Goal: Task Accomplishment & Management: Manage account settings

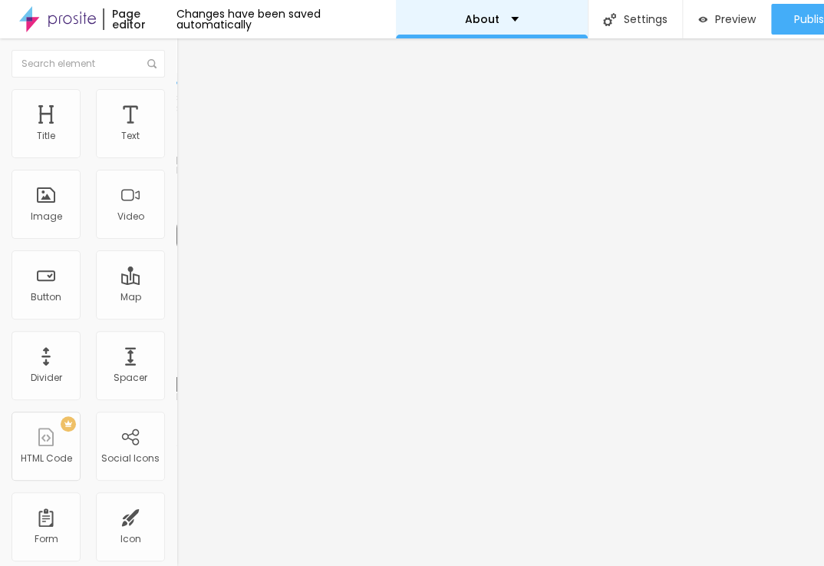
scroll to position [0, 121]
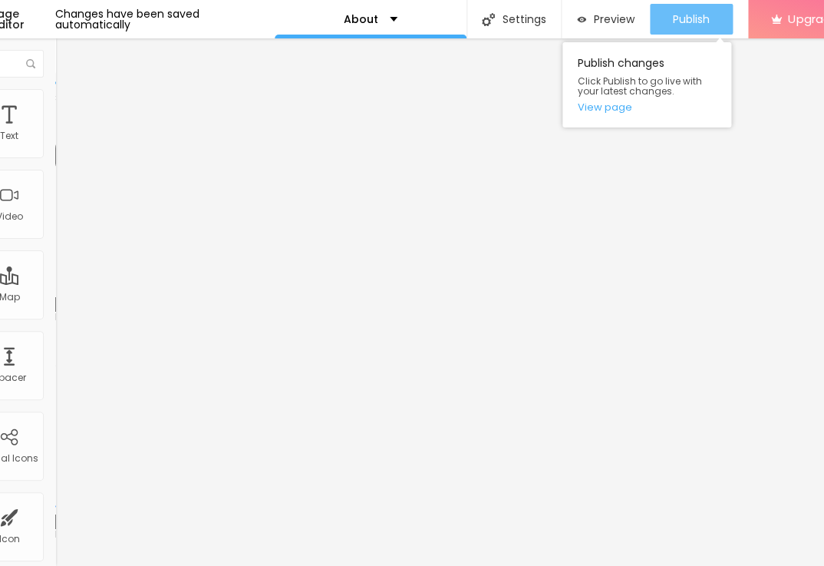
click at [677, 21] on span "Publish" at bounding box center [691, 19] width 37 height 12
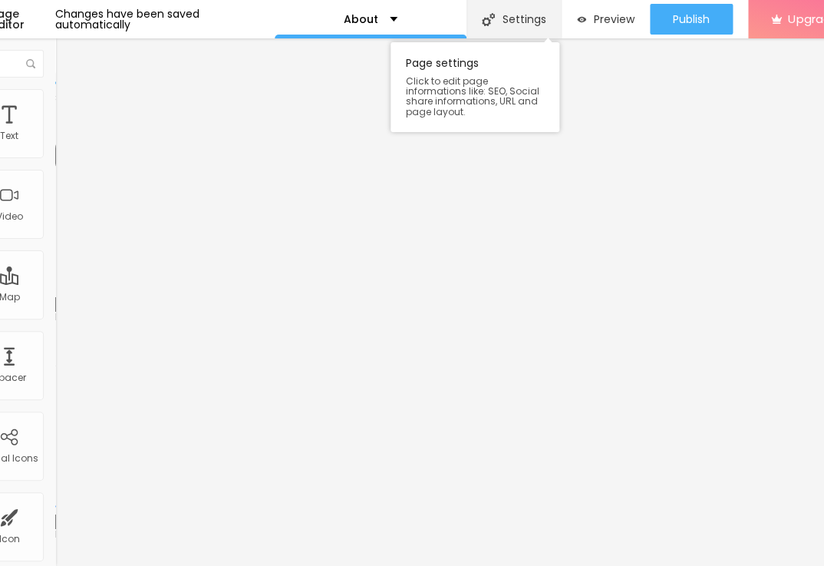
click at [522, 20] on div "Settings" at bounding box center [514, 19] width 94 height 38
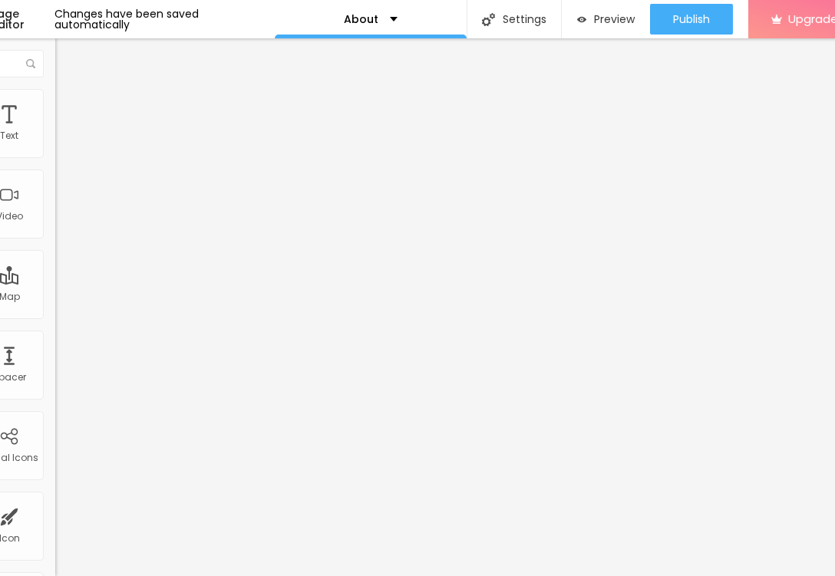
drag, startPoint x: 335, startPoint y: 152, endPoint x: 320, endPoint y: 167, distance: 21.2
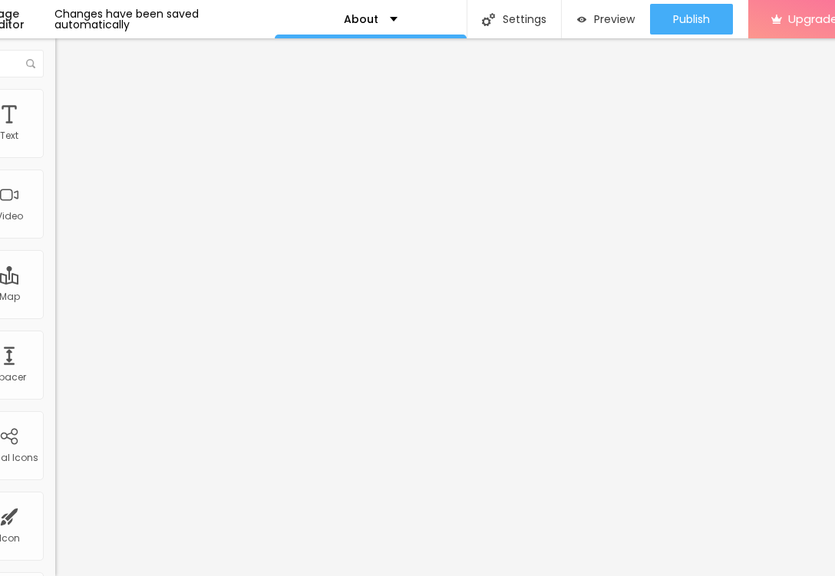
paste input "Sit Back and Relax"
type input "About Sit Back and Relax"
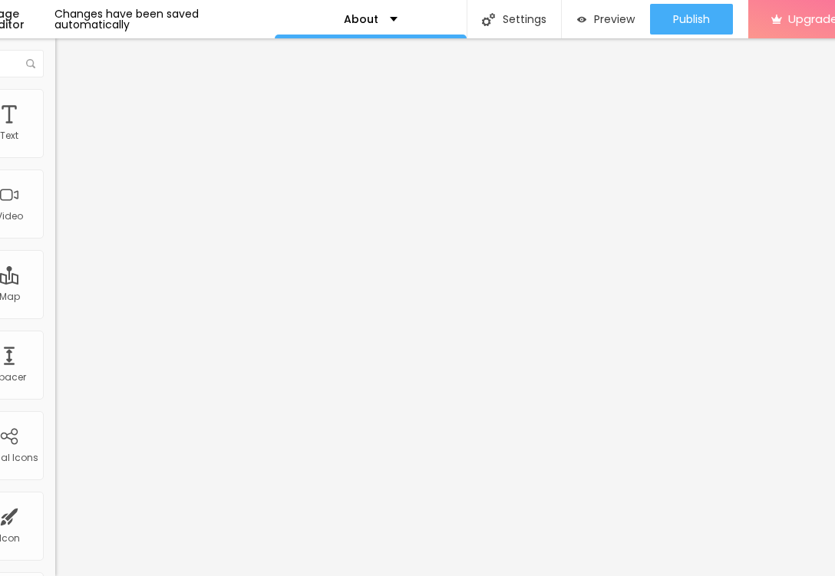
paste input "https://www.sitbackandrelax.com.au/"
type input "/https://www.sitbackandrelax.com.au/"
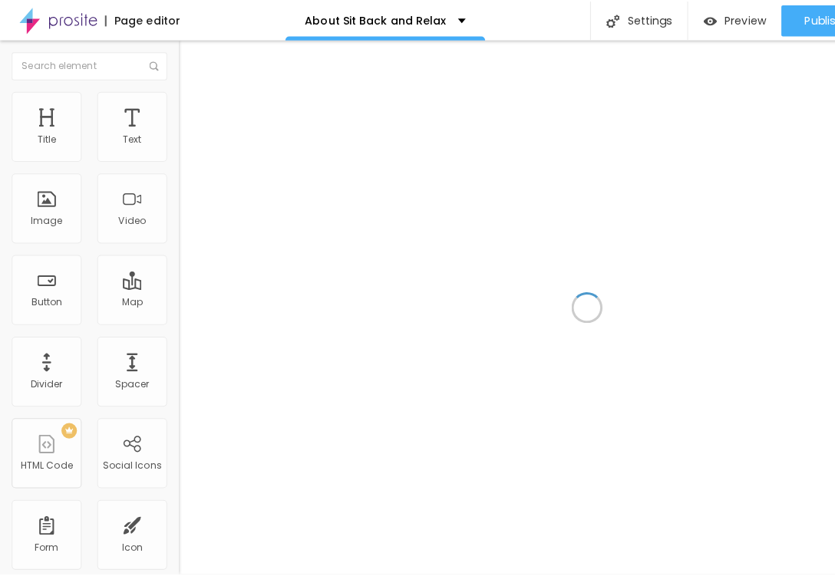
scroll to position [0, 121]
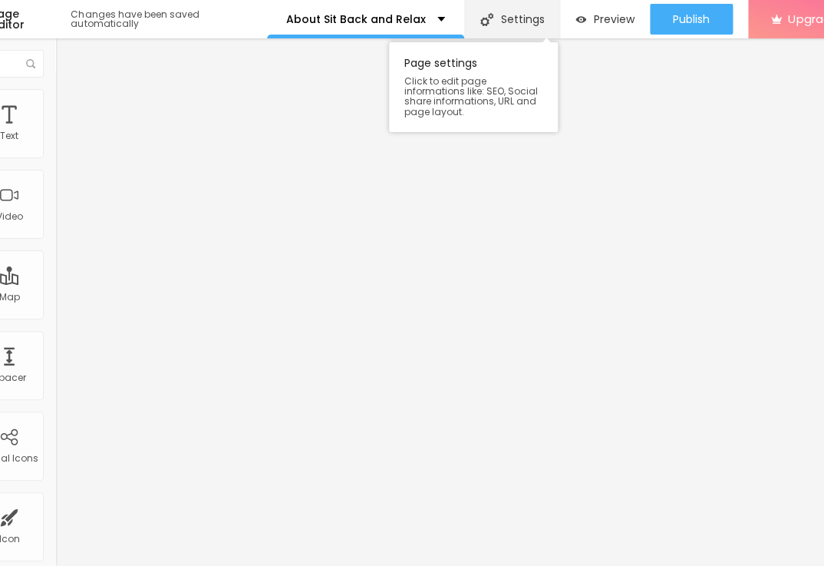
click at [506, 32] on div "Settings" at bounding box center [511, 19] width 95 height 38
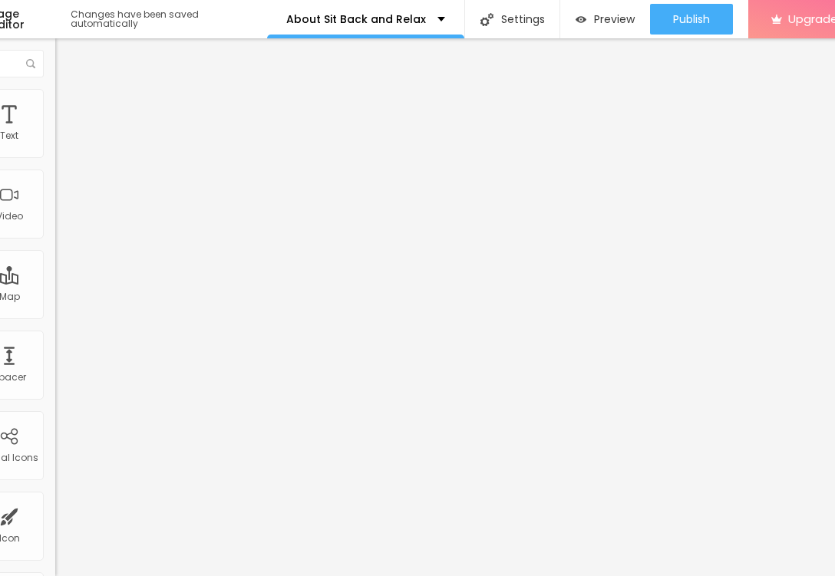
drag, startPoint x: 357, startPoint y: 344, endPoint x: 199, endPoint y: 255, distance: 181.4
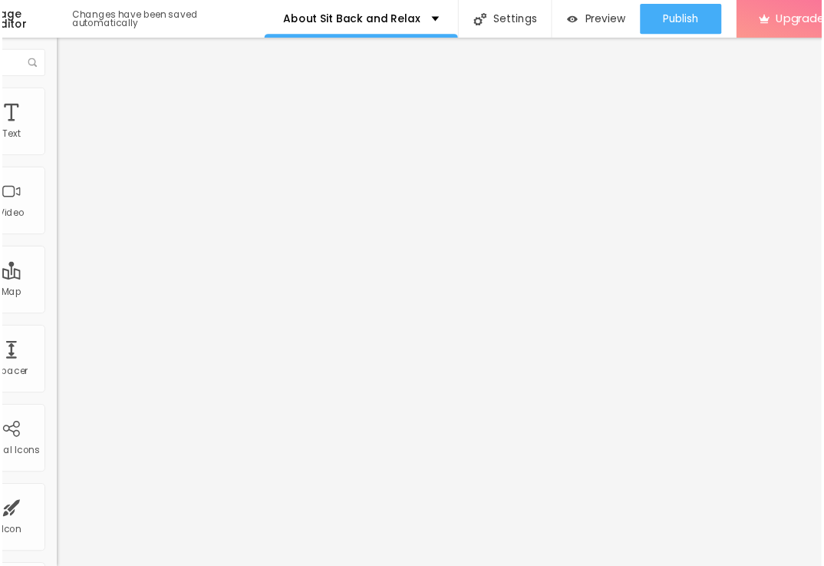
scroll to position [82, 0]
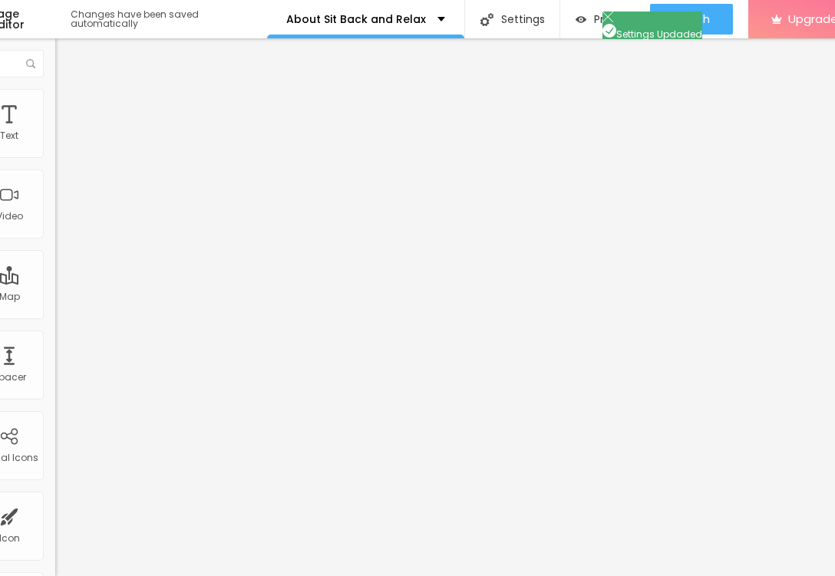
drag, startPoint x: 446, startPoint y: 430, endPoint x: 241, endPoint y: 471, distance: 209.0
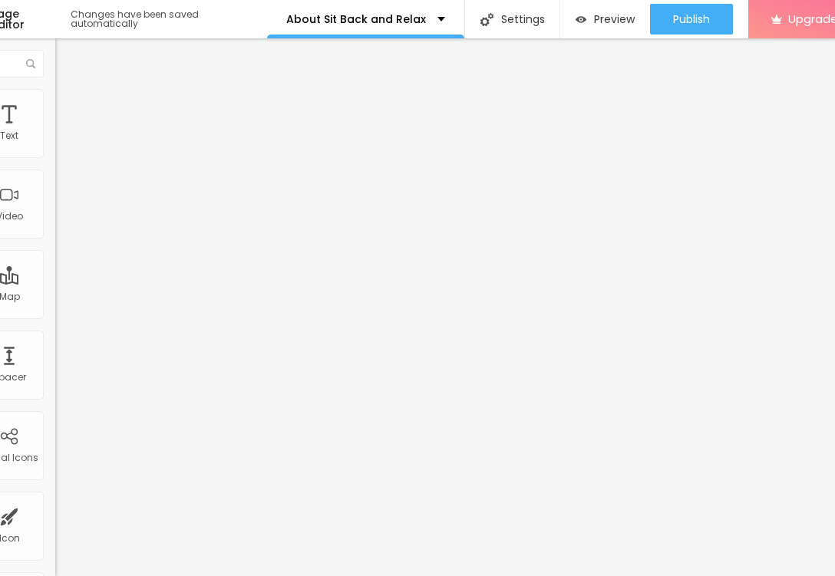
paste textarea "Sit Back & Relax offers a wide range of height-adjustable desks and executive o…"
type textarea "Sit Back & Relax offers a wide range of height-adjustable desks and executive o…"
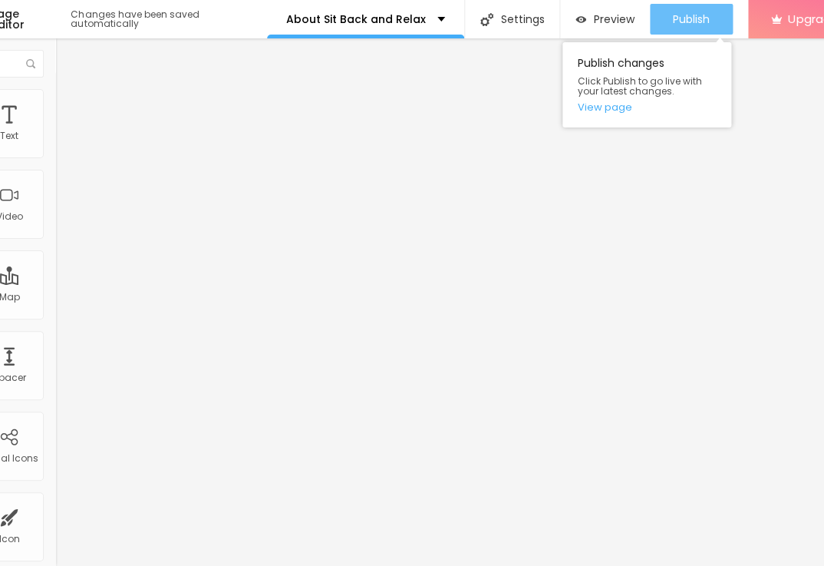
click at [675, 25] on span "Publish" at bounding box center [691, 19] width 37 height 12
